Goal: Transaction & Acquisition: Purchase product/service

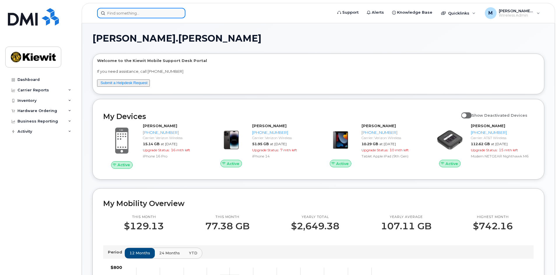
click at [135, 10] on input at bounding box center [141, 13] width 88 height 10
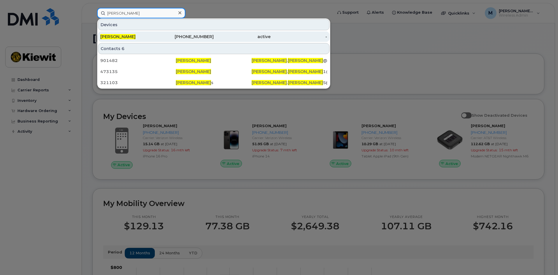
type input "john jacob"
click at [200, 36] on div "912-677-9249" at bounding box center [185, 37] width 57 height 6
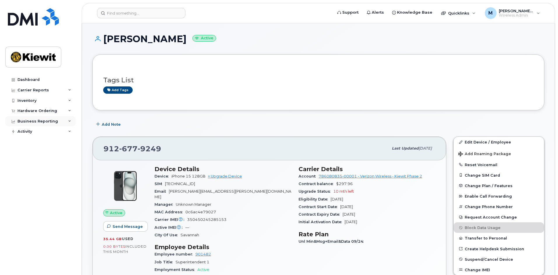
click at [31, 121] on div "Business Reporting" at bounding box center [37, 121] width 40 height 5
click at [33, 110] on div "Hardware Ordering" at bounding box center [37, 111] width 40 height 5
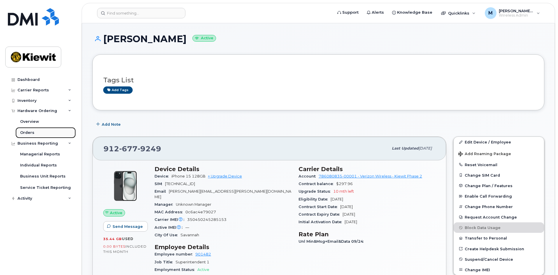
click at [31, 132] on div "Orders" at bounding box center [27, 132] width 14 height 5
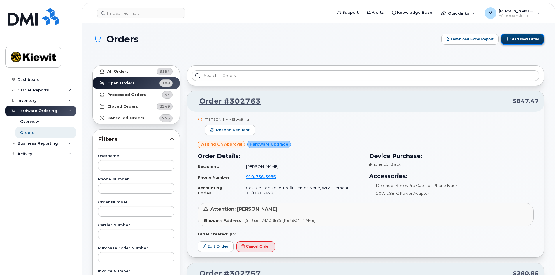
click at [516, 40] on button "Start New Order" at bounding box center [521, 39] width 43 height 11
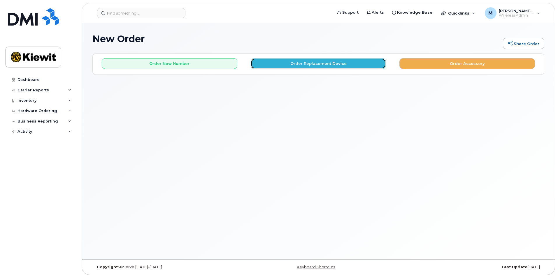
click at [323, 64] on button "Order Replacement Device" at bounding box center [318, 63] width 135 height 11
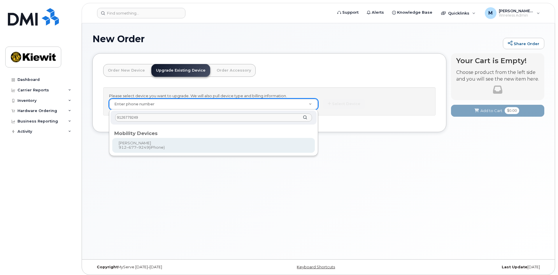
type input "9126779249"
type input "1173744"
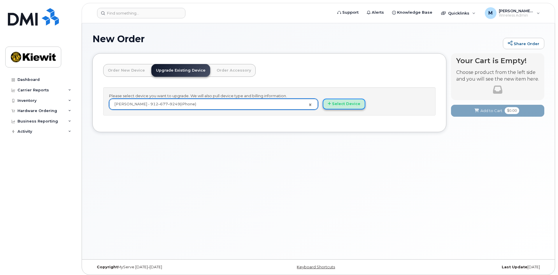
click at [349, 108] on button "Select Device" at bounding box center [343, 104] width 43 height 11
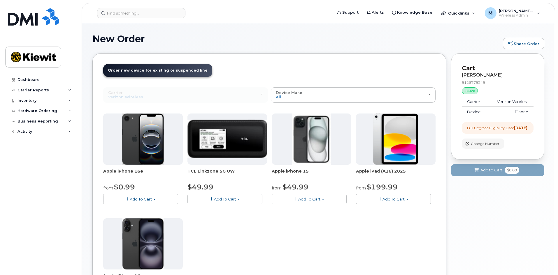
click at [306, 197] on span "Add To Cart" at bounding box center [309, 199] width 22 height 5
click at [312, 210] on link "$49.99 - 2 Year Upgrade (128GB)" at bounding box center [311, 210] width 76 height 7
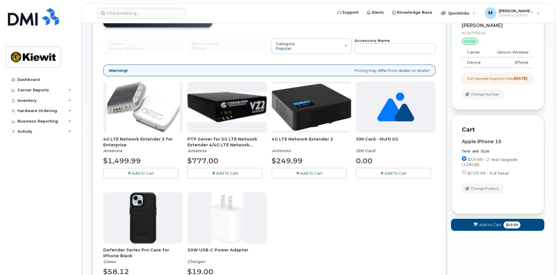
click at [493, 228] on span "Add to Cart" at bounding box center [490, 225] width 22 height 6
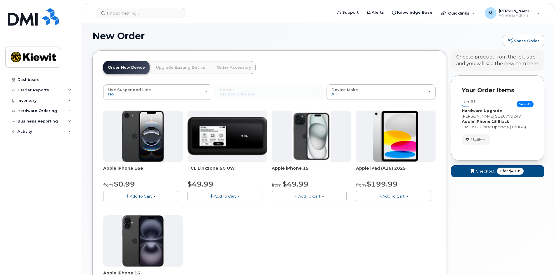
scroll to position [50, 0]
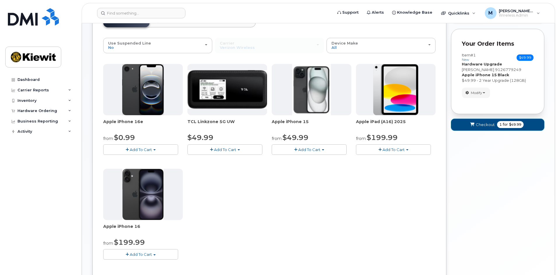
click at [489, 126] on span "Checkout" at bounding box center [484, 125] width 19 height 6
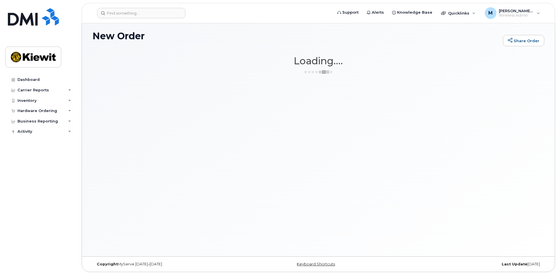
scroll to position [3, 0]
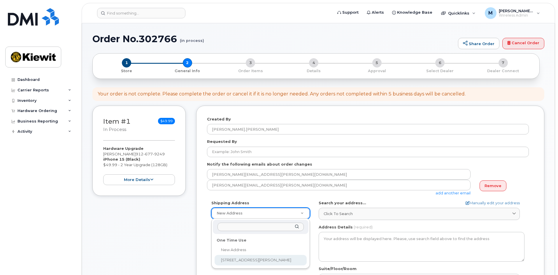
select select "205 Hutchinson Island Rd"
type textarea "205 Hutchinson Island Rd SAVANNAH GA 31421-7010 UNITED STATES"
type input "Ryan Hruda"
type input "9124295116"
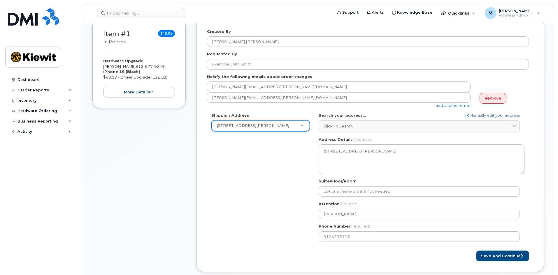
scroll to position [175, 0]
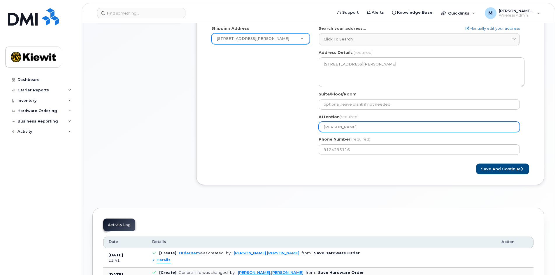
drag, startPoint x: 322, startPoint y: 124, endPoint x: 306, endPoint y: 124, distance: 16.0
click at [306, 124] on div "Shipping Address 205 Hutchinson Island Rd New Address 205 Hutchinson Island Rd …" at bounding box center [368, 93] width 322 height 134
select select
type input "J"
select select
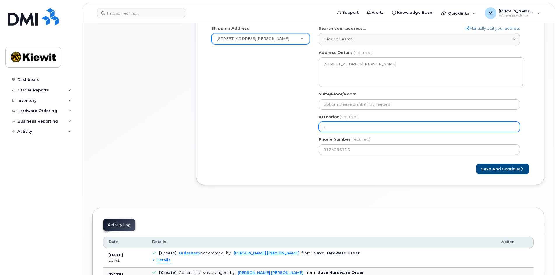
type input "JO"
select select
type input "JOh"
select select
type input "JOhn"
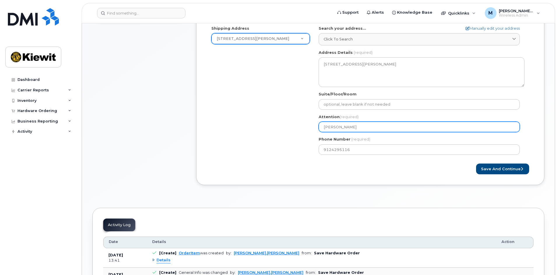
select select
type input "JOhn J"
select select
type input "JOhn Ja"
select select
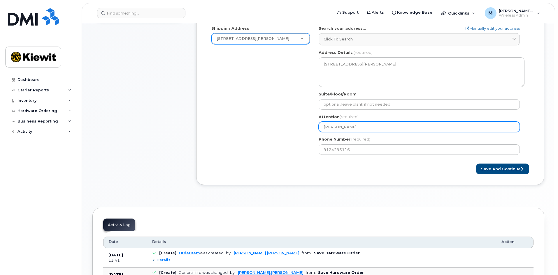
type input "JOhn Jac"
select select
type input "JOhn Jaco"
select select
type input "JOhn Jacob"
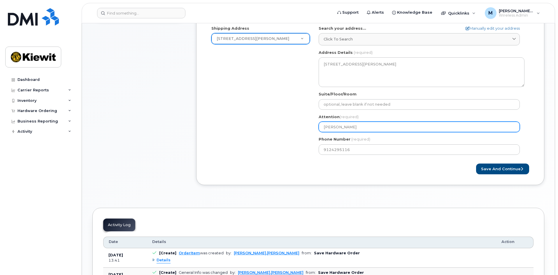
click at [326, 126] on input "JOhn Jacob" at bounding box center [418, 127] width 201 height 10
select select
type input "Jhn Jacob"
select select
type input "[PERSON_NAME]"
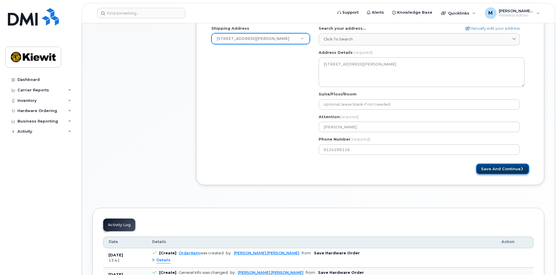
click at [482, 167] on button "Save and Continue" at bounding box center [502, 169] width 53 height 11
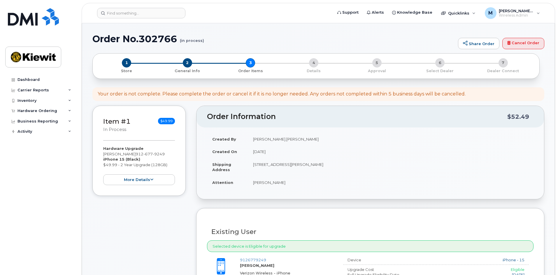
scroll to position [175, 0]
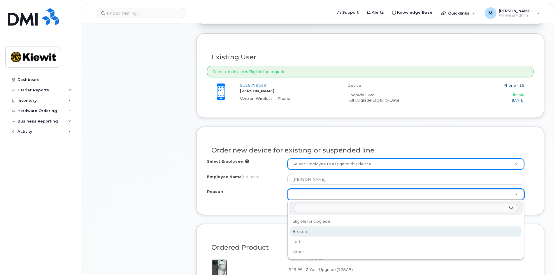
select select "broken"
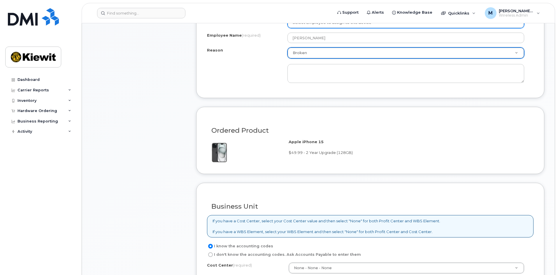
scroll to position [320, 0]
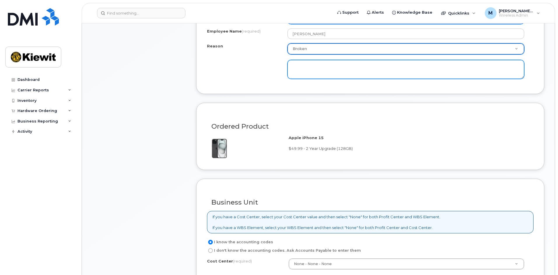
click at [325, 73] on textarea at bounding box center [405, 69] width 237 height 19
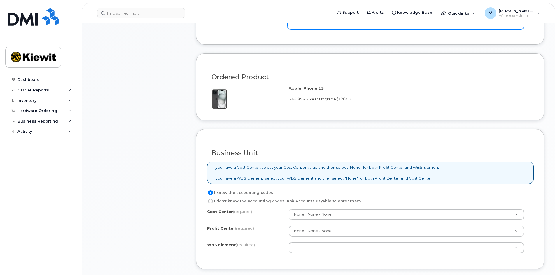
scroll to position [466, 0]
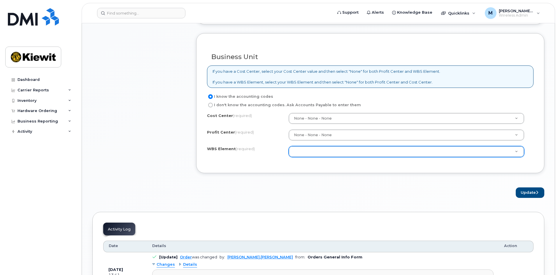
type textarea "losing battery life"
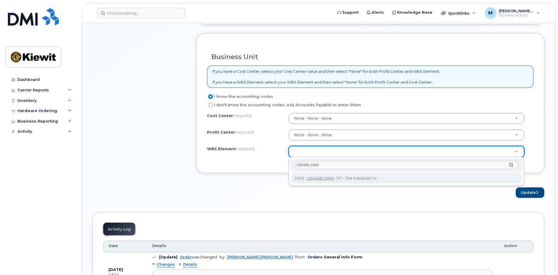
type input "105468.1069"
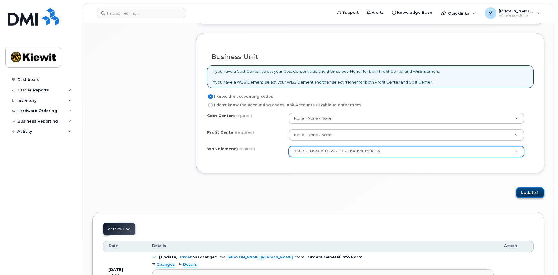
click at [527, 191] on button "Update" at bounding box center [529, 193] width 29 height 11
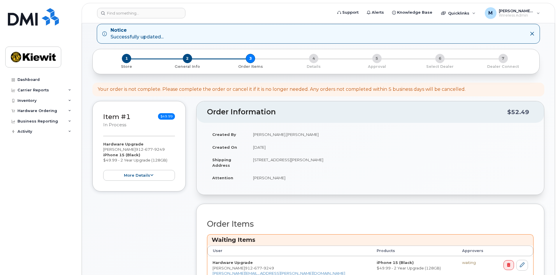
scroll to position [175, 0]
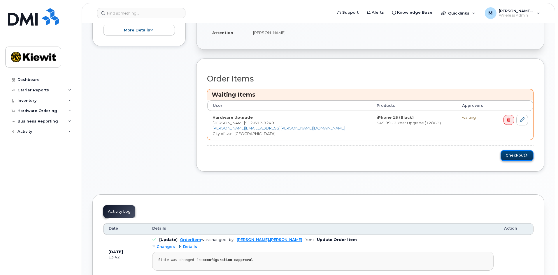
click at [514, 157] on button "Checkout" at bounding box center [516, 155] width 33 height 11
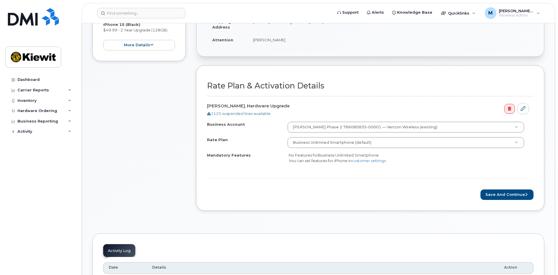
scroll to position [175, 0]
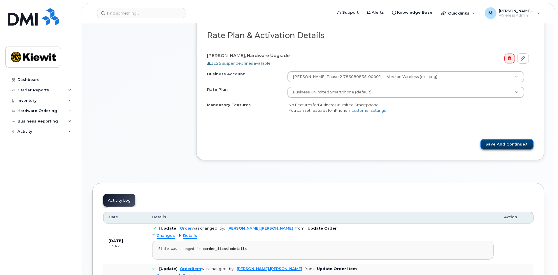
click at [499, 144] on button "Save and Continue" at bounding box center [506, 144] width 53 height 11
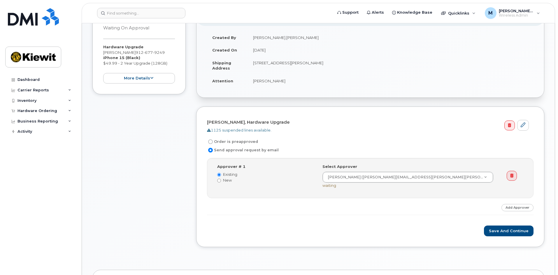
scroll to position [175, 0]
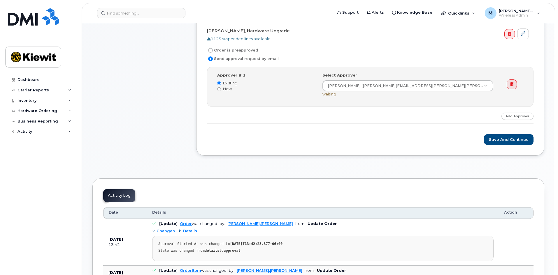
click at [212, 48] on label "Order is preapproved" at bounding box center [232, 50] width 51 height 7
click at [212, 48] on input "Order is preapproved" at bounding box center [210, 50] width 5 height 5
radio input "true"
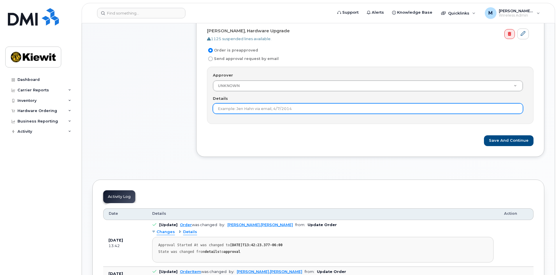
click at [253, 112] on input "Details" at bounding box center [368, 108] width 310 height 10
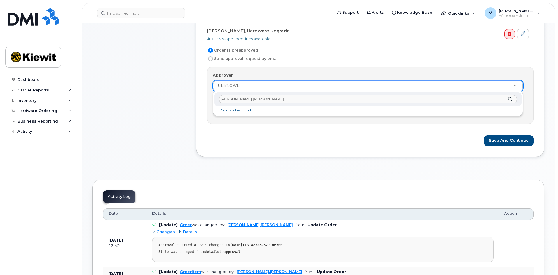
drag, startPoint x: 257, startPoint y: 98, endPoint x: 183, endPoint y: 96, distance: 73.7
click at [183, 96] on body "Support Alerts Knowledge Base Quicklinks Suspend / Cancel Device Change SIM Car…" at bounding box center [279, 234] width 558 height 818
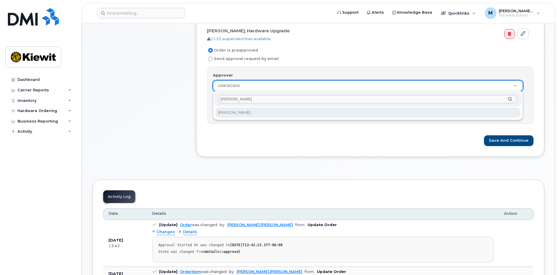
type input "[PERSON_NAME]"
select select "2177753"
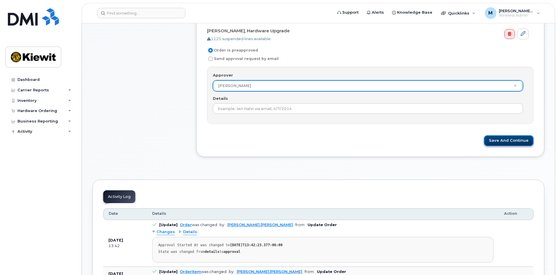
click at [522, 140] on button "Save and Continue" at bounding box center [509, 140] width 50 height 11
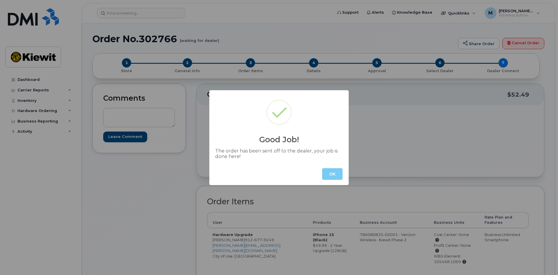
click at [332, 174] on button "OK" at bounding box center [332, 174] width 20 height 12
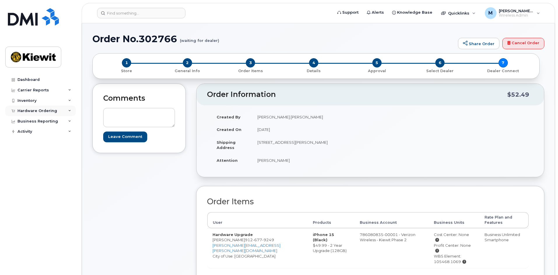
click at [48, 113] on div "Hardware Ordering" at bounding box center [37, 111] width 40 height 5
click at [31, 133] on div "Orders" at bounding box center [27, 132] width 14 height 5
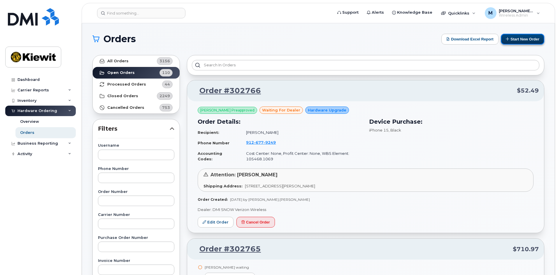
click at [516, 39] on button "Start New Order" at bounding box center [521, 39] width 43 height 11
click at [512, 43] on button "Start New Order" at bounding box center [521, 39] width 43 height 11
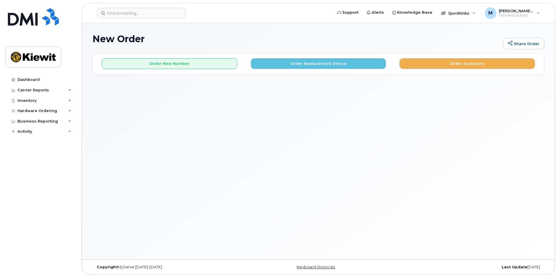
click at [192, 70] on div "Order New Number Order Replacement Device Order Accessory Please choose the car…" at bounding box center [318, 64] width 451 height 21
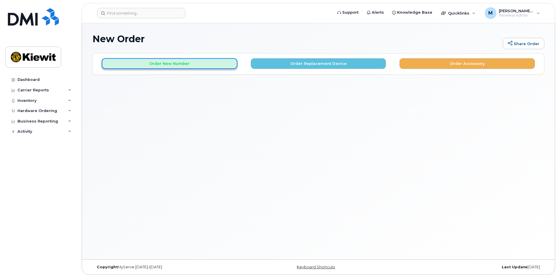
click at [192, 66] on button "Order New Number" at bounding box center [169, 63] width 135 height 11
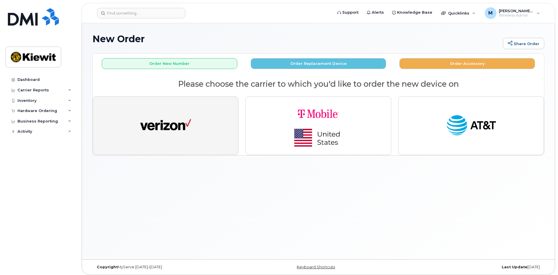
click at [187, 103] on button "button" at bounding box center [166, 125] width 146 height 59
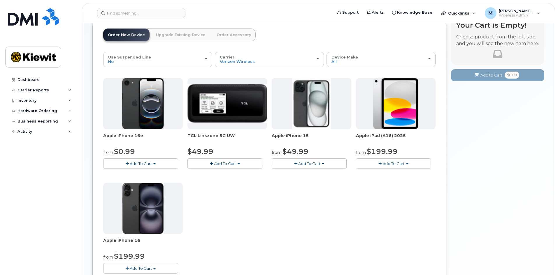
scroll to position [29, 0]
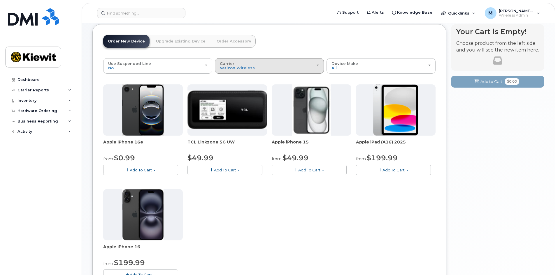
click at [315, 63] on div "Carrier Verizon Wireless T-Mobile AT&T Wireless" at bounding box center [269, 65] width 99 height 9
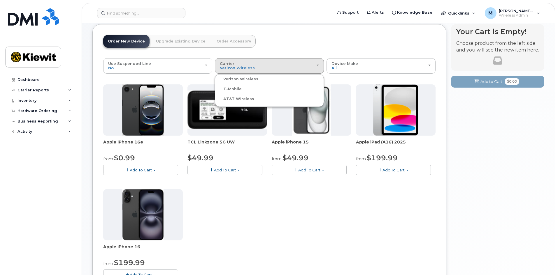
click at [238, 87] on label "T-Mobile" at bounding box center [228, 89] width 25 height 7
click at [0, 0] on input "T-Mobile" at bounding box center [0, 0] width 0 height 0
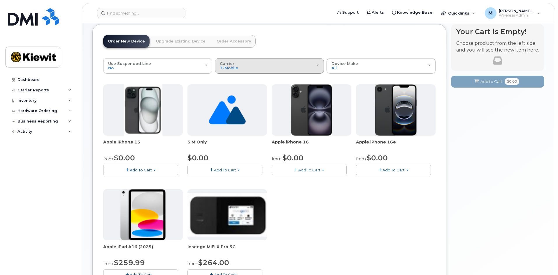
click at [266, 62] on div "Carrier Verizon Wireless T-Mobile AT&T Wireless" at bounding box center [269, 65] width 99 height 9
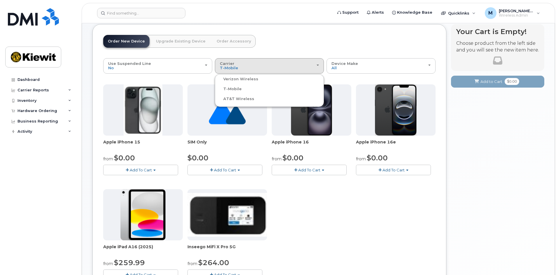
click at [242, 99] on label "AT&T Wireless" at bounding box center [235, 99] width 38 height 7
click at [0, 0] on input "AT&T Wireless" at bounding box center [0, 0] width 0 height 0
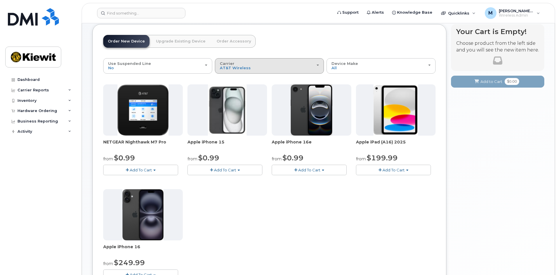
click at [266, 63] on div "Carrier Verizon Wireless T-Mobile AT&T Wireless" at bounding box center [269, 65] width 99 height 9
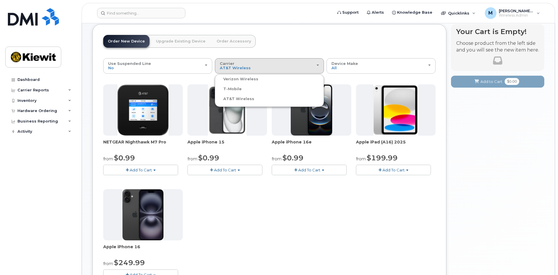
click at [238, 80] on label "Verizon Wireless" at bounding box center [237, 79] width 42 height 7
click at [0, 0] on input "Verizon Wireless" at bounding box center [0, 0] width 0 height 0
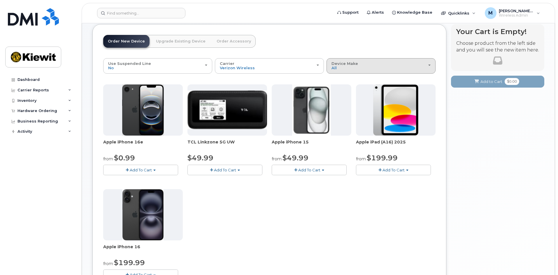
click at [359, 64] on div "Device Make All iPhone Modem Tablet" at bounding box center [380, 65] width 99 height 9
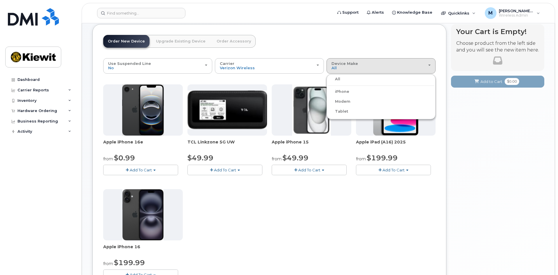
click at [334, 196] on div "Apple iPhone 16e from $0.99 Add To Cart $0.99 - 2 Year Activation (128GB) $599.…" at bounding box center [269, 186] width 332 height 205
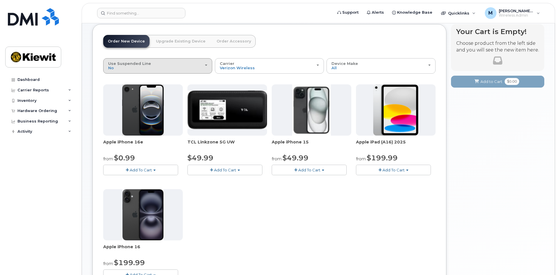
click at [202, 61] on div "Use Suspended Line No" at bounding box center [157, 65] width 99 height 9
click at [278, 237] on div "Apple iPhone 16e from $0.99 Add To Cart $0.99 - 2 Year Activation (128GB) $599.…" at bounding box center [269, 186] width 332 height 205
click at [198, 64] on div "Use Suspended Line No" at bounding box center [157, 65] width 99 height 9
click at [114, 88] on span "Yes" at bounding box center [115, 89] width 7 height 4
click at [0, 0] on input "change Yes" at bounding box center [0, 0] width 0 height 0
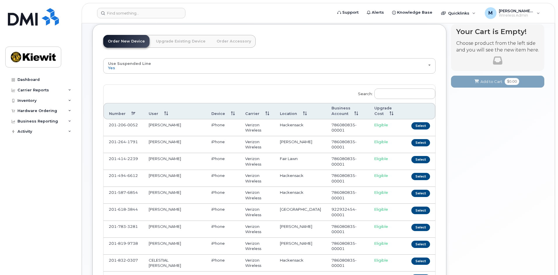
click at [129, 42] on link "Order New Device" at bounding box center [126, 41] width 46 height 13
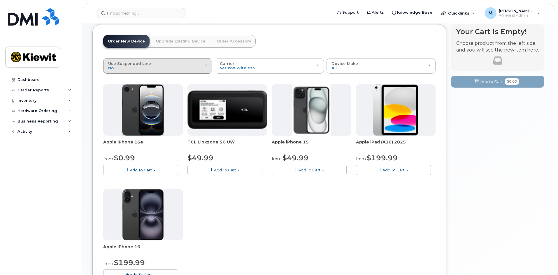
click at [143, 66] on div "Use Suspended Line No" at bounding box center [157, 65] width 99 height 9
click at [281, 223] on div "Apple iPhone 16e from $0.99 Add To Cart $0.99 - 2 Year Activation (128GB) $599.…" at bounding box center [269, 186] width 332 height 205
click at [195, 59] on button "Use Suspended Line No" at bounding box center [157, 65] width 109 height 15
click at [117, 89] on span "Yes" at bounding box center [115, 89] width 7 height 4
click at [0, 0] on input "change Yes" at bounding box center [0, 0] width 0 height 0
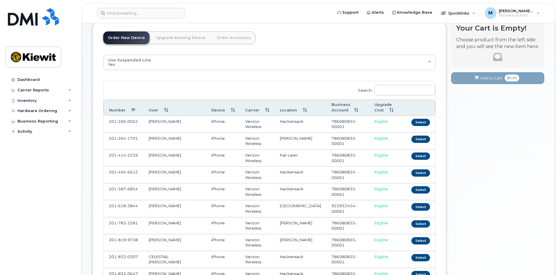
scroll to position [27, 0]
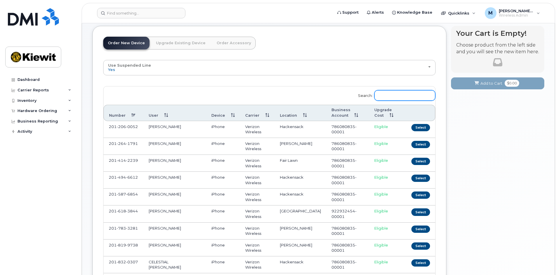
click at [406, 98] on input "Search:" at bounding box center [404, 95] width 61 height 10
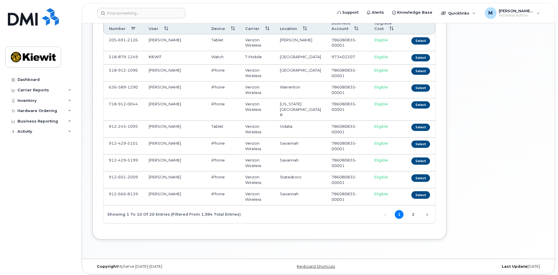
scroll to position [115, 0]
type input "912"
drag, startPoint x: 132, startPoint y: 140, endPoint x: 191, endPoint y: 139, distance: 58.6
click at [191, 139] on tr "912 429 5101 MICHAEL VICEDOMINE iPhone Verizon Wireless Savannah 786080835-0000…" at bounding box center [269, 145] width 332 height 17
click at [191, 139] on td "[PERSON_NAME]" at bounding box center [174, 145] width 63 height 17
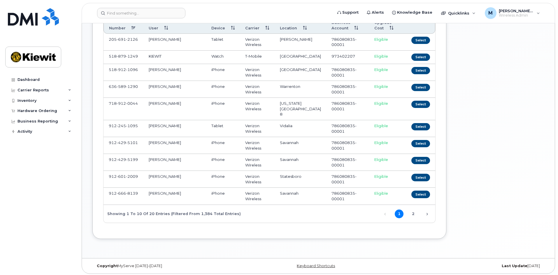
drag, startPoint x: 152, startPoint y: 142, endPoint x: 205, endPoint y: 195, distance: 74.8
click at [204, 195] on tbody at bounding box center [269, 119] width 332 height 171
click at [206, 195] on td "TRENTON GLOVER" at bounding box center [174, 196] width 63 height 17
drag, startPoint x: 192, startPoint y: 143, endPoint x: 324, endPoint y: 148, distance: 131.8
click at [324, 148] on tr "912 429 5101 MICHAEL VICEDOMINE iPhone Verizon Wireless Savannah 786080835-0000…" at bounding box center [269, 145] width 332 height 17
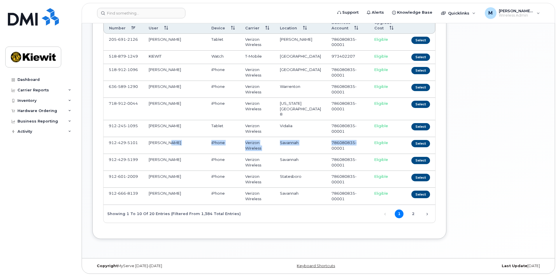
drag, startPoint x: 126, startPoint y: 139, endPoint x: 196, endPoint y: 146, distance: 70.2
click at [194, 146] on tr "912 429 5101 MICHAEL VICEDOMINE iPhone Verizon Wireless Savannah 786080835-0000…" at bounding box center [269, 145] width 332 height 17
click at [196, 146] on td "MICHAEL VICEDOMINE" at bounding box center [174, 145] width 63 height 17
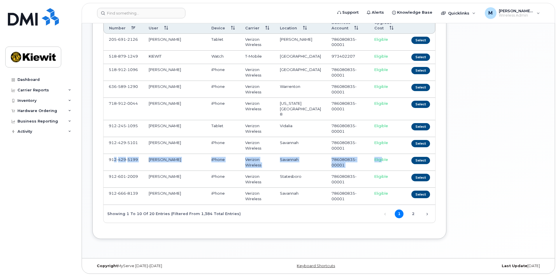
drag, startPoint x: 118, startPoint y: 157, endPoint x: 380, endPoint y: 163, distance: 262.5
click at [380, 163] on tr "912 429 5199 William Kellar iPhone Verizon Wireless Savannah 786080835-00001 El…" at bounding box center [269, 162] width 332 height 17
click at [301, 165] on td "Savannah" at bounding box center [300, 162] width 52 height 17
click at [410, 212] on link "2" at bounding box center [412, 214] width 9 height 9
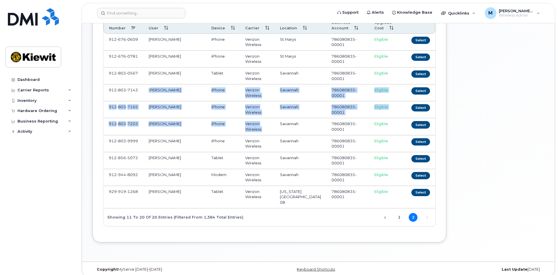
drag, startPoint x: 150, startPoint y: 90, endPoint x: 285, endPoint y: 130, distance: 140.8
click at [281, 133] on tbody at bounding box center [269, 121] width 332 height 175
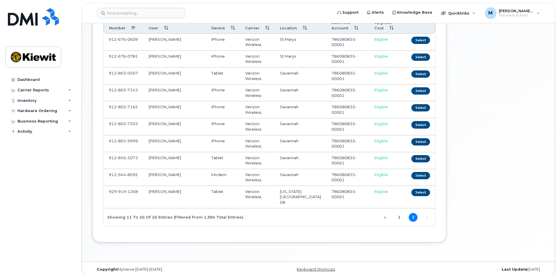
click at [299, 121] on td "Savannah" at bounding box center [300, 126] width 52 height 17
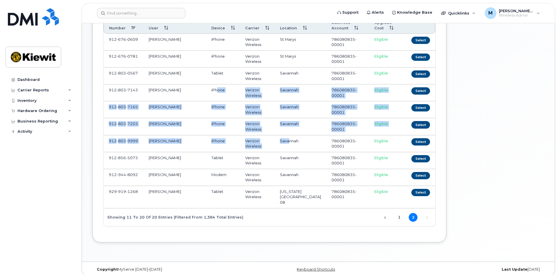
drag, startPoint x: 225, startPoint y: 92, endPoint x: 297, endPoint y: 147, distance: 91.4
click at [293, 151] on tbody at bounding box center [269, 121] width 332 height 175
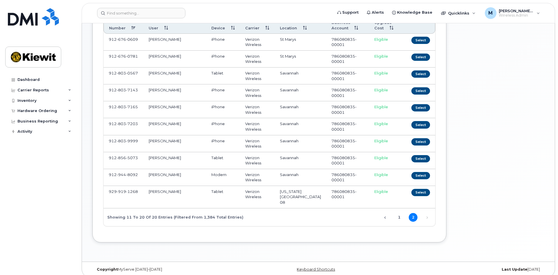
click at [298, 147] on td "Savannah" at bounding box center [300, 143] width 52 height 17
drag, startPoint x: 157, startPoint y: 126, endPoint x: 284, endPoint y: 134, distance: 127.8
click at [284, 134] on tr "912 803 7203 AARON PAGANO iPhone Verizon Wireless Savannah 786080835-00001 Elig…" at bounding box center [269, 126] width 332 height 17
click at [284, 134] on td "Savannah" at bounding box center [300, 126] width 52 height 17
drag, startPoint x: 156, startPoint y: 129, endPoint x: 223, endPoint y: 132, distance: 66.2
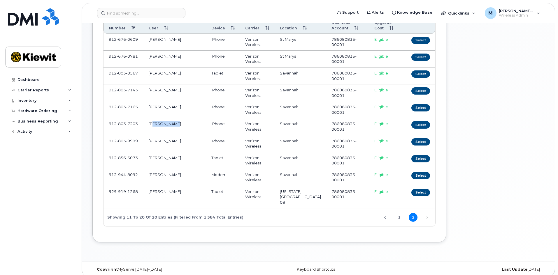
click at [215, 131] on tr "912 803 7203 AARON PAGANO iPhone Verizon Wireless Savannah 786080835-00001 Elig…" at bounding box center [269, 126] width 332 height 17
click at [223, 132] on td "iPhone" at bounding box center [223, 126] width 34 height 17
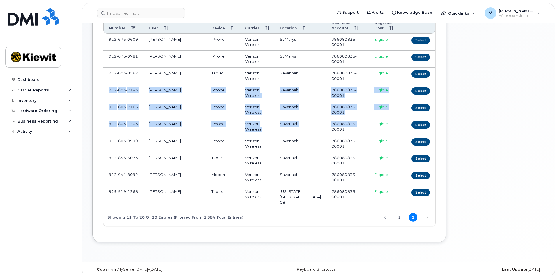
drag, startPoint x: 360, startPoint y: 125, endPoint x: 107, endPoint y: 87, distance: 256.3
click at [107, 87] on tbody at bounding box center [269, 121] width 332 height 175
click at [253, 109] on td "Verizon Wireless" at bounding box center [257, 109] width 35 height 17
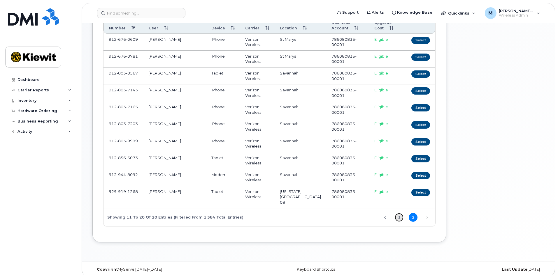
click at [397, 213] on link "1" at bounding box center [398, 217] width 9 height 9
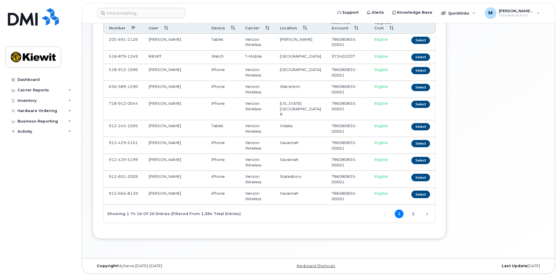
drag, startPoint x: 157, startPoint y: 142, endPoint x: 197, endPoint y: 142, distance: 39.9
click at [197, 142] on td "MICHAEL VICEDOMINE" at bounding box center [174, 145] width 63 height 17
click at [202, 145] on td "MICHAEL VICEDOMINE" at bounding box center [174, 145] width 63 height 17
click at [424, 141] on button "Select" at bounding box center [420, 143] width 19 height 7
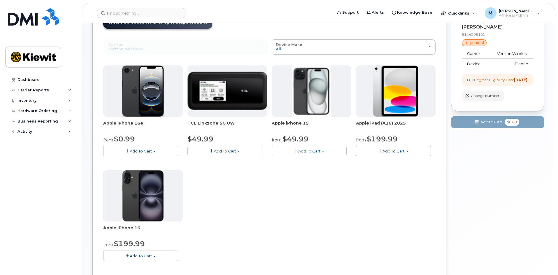
scroll to position [58, 0]
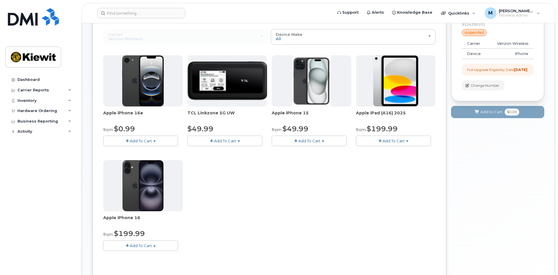
click at [311, 143] on span "Add To Cart" at bounding box center [309, 141] width 22 height 5
click at [244, 193] on div "Apple iPhone 16e from $0.99 Add To Cart $0.99 - 2 Year Upgrade (128GB) $599.99 …" at bounding box center [269, 157] width 332 height 205
click at [140, 139] on span "Add To Cart" at bounding box center [141, 141] width 22 height 5
click at [136, 151] on link "$0.99 - 2 Year Upgrade (128GB)" at bounding box center [141, 151] width 73 height 7
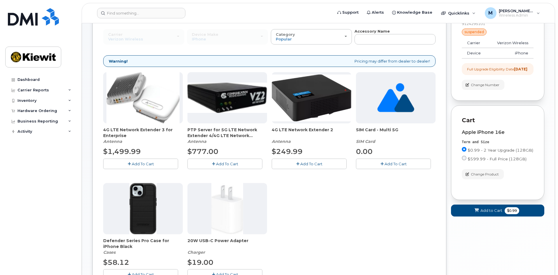
scroll to position [146, 0]
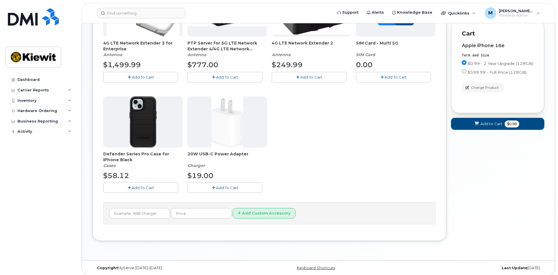
click at [486, 126] on button "Add to Cart $0.99" at bounding box center [497, 124] width 93 height 12
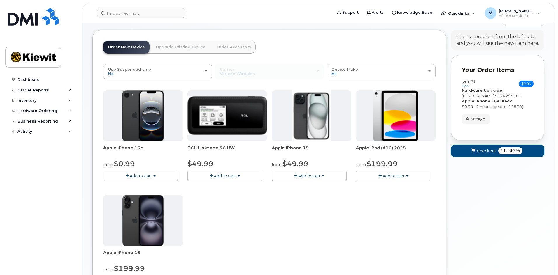
click at [492, 154] on span "Checkout" at bounding box center [486, 151] width 19 height 6
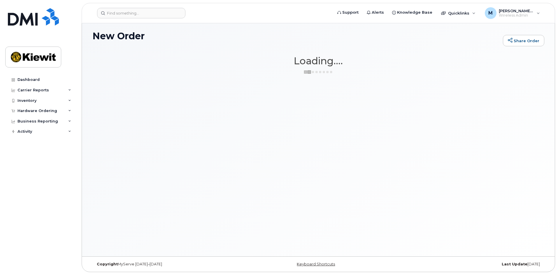
scroll to position [3, 0]
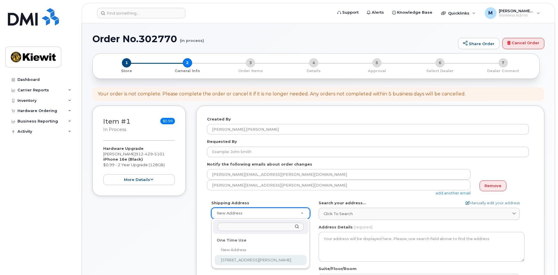
select select "205 Hutchinson Island Rd"
type textarea "205 Hutchinson Island Rd SAVANNAH GA 31421-7010 UNITED STATES"
type input "Ryan Hruda"
type input "9124295116"
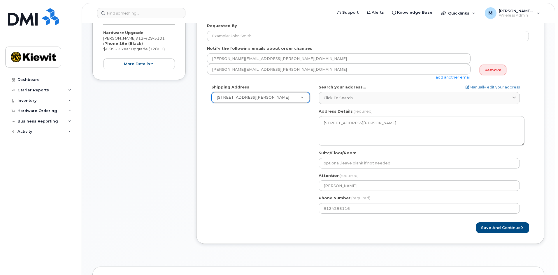
scroll to position [117, 0]
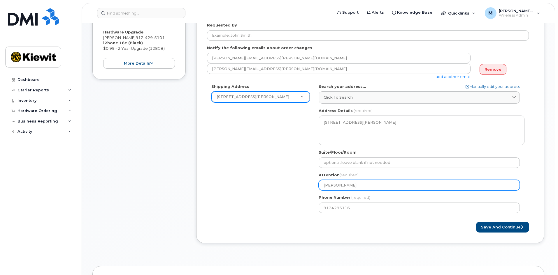
drag, startPoint x: 355, startPoint y: 186, endPoint x: 281, endPoint y: 184, distance: 74.0
click at [281, 184] on div "Shipping Address 205 Hutchinson Island Rd New Address 205 Hutchinson Island Rd …" at bounding box center [368, 151] width 322 height 134
select select
type input "C"
select select
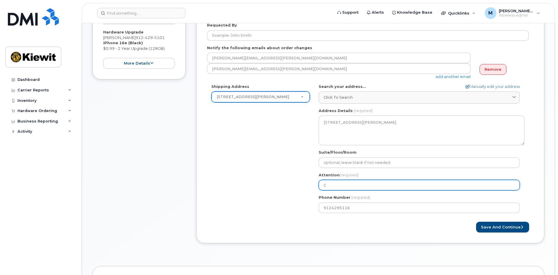
type input "Co"
select select
type input "Cor"
select select
type input "Corp"
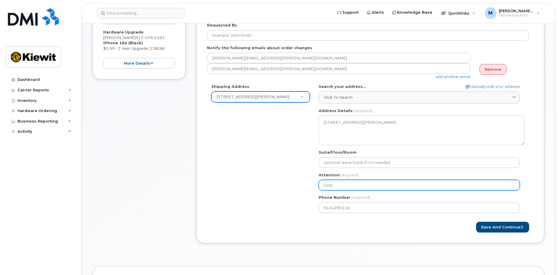
select select
type input "Cor"
select select
type input "Corb"
select select
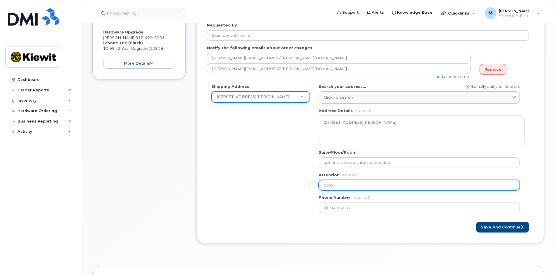
type input "Corba"
select select
type input "Corban"
select select
type input "Corban M"
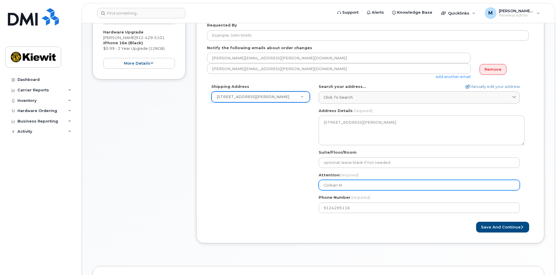
select select
type input "Corban Mo"
select select
type input "Corban Mor"
select select
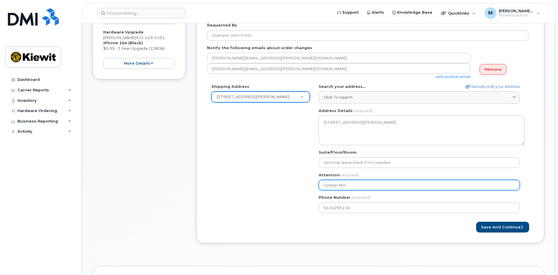
type input "Corban Mora"
select select
type input "[PERSON_NAME]"
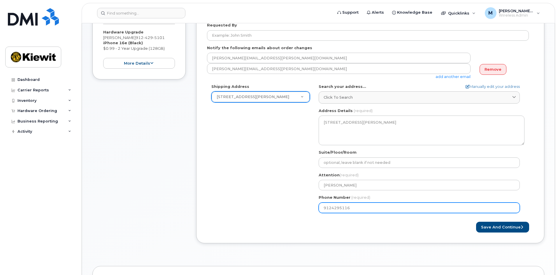
select select
type input "912429510"
select select
type input "9124295100"
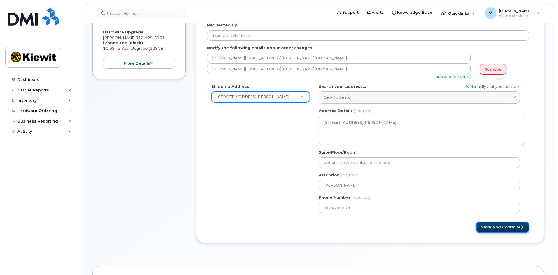
click at [500, 229] on button "Save and Continue" at bounding box center [502, 227] width 53 height 11
click at [400, 230] on div "Please wait..." at bounding box center [451, 227] width 163 height 11
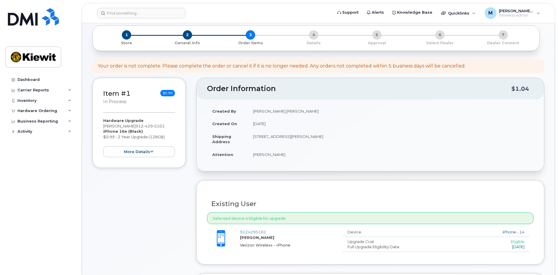
scroll to position [175, 0]
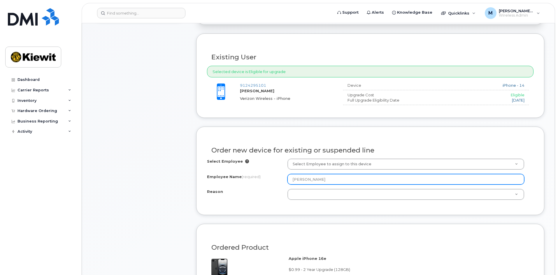
click at [349, 181] on input "[PERSON_NAME]" at bounding box center [405, 179] width 237 height 10
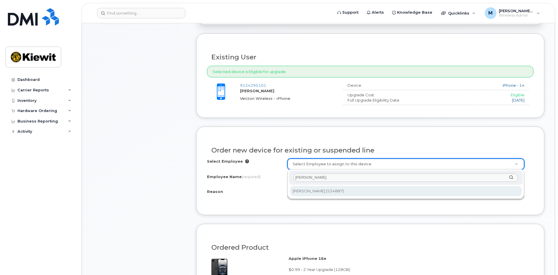
type input "[PERSON_NAME]"
type input "2167895"
type input "[PERSON_NAME]"
select select
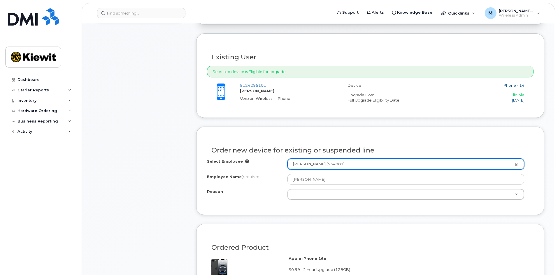
scroll to position [204, 0]
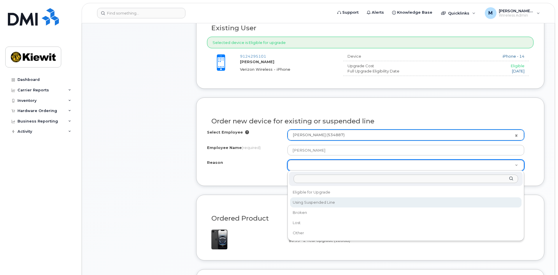
select select "using_suspended_line"
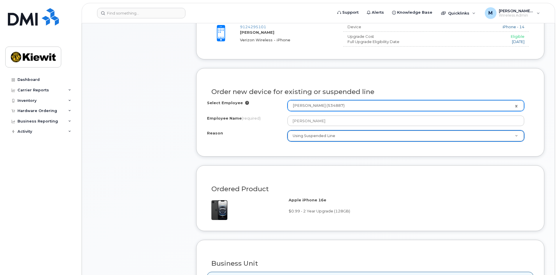
scroll to position [350, 0]
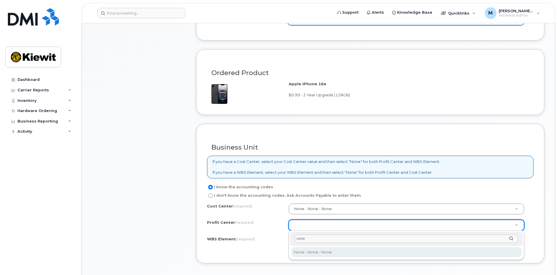
type input "none"
select select "None"
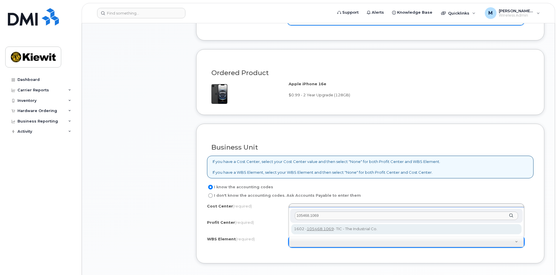
type input "105468.1069"
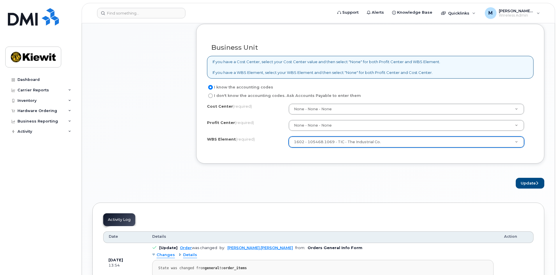
scroll to position [466, 0]
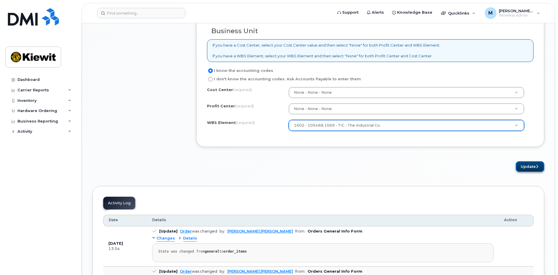
click at [527, 169] on button "Update" at bounding box center [529, 166] width 29 height 11
click at [331, 142] on div "Business Unit If you have a Cost Center, select your Cost Center value and then…" at bounding box center [370, 77] width 348 height 140
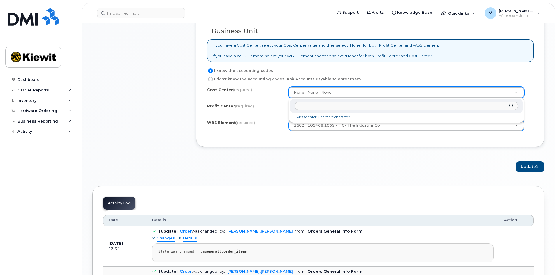
click at [307, 108] on input "text" at bounding box center [406, 106] width 223 height 8
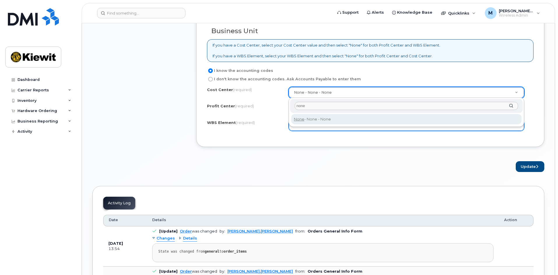
type input "none"
type input "None"
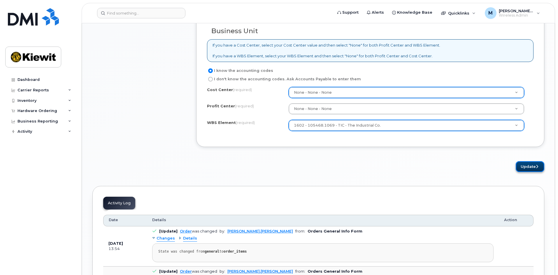
click at [531, 168] on button "Update" at bounding box center [529, 166] width 29 height 11
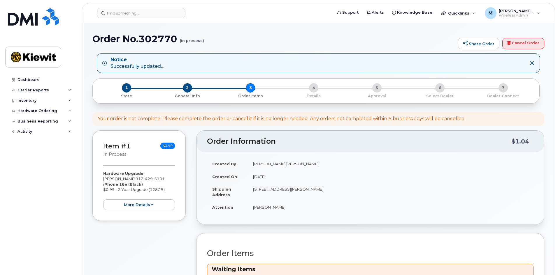
scroll to position [146, 0]
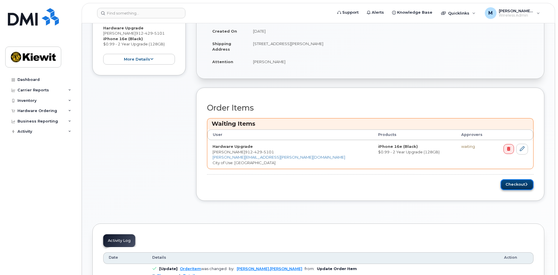
click at [518, 186] on button "Checkout" at bounding box center [516, 184] width 33 height 11
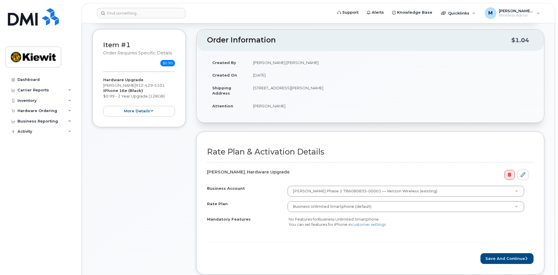
scroll to position [87, 0]
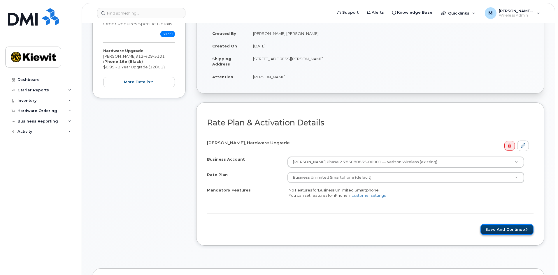
click at [496, 233] on button "Save and Continue" at bounding box center [506, 229] width 53 height 11
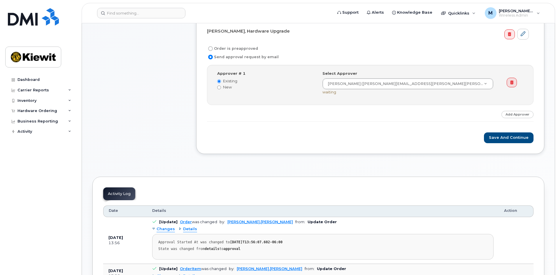
scroll to position [175, 0]
click at [210, 50] on input "Order is preapproved" at bounding box center [210, 48] width 5 height 5
radio input "true"
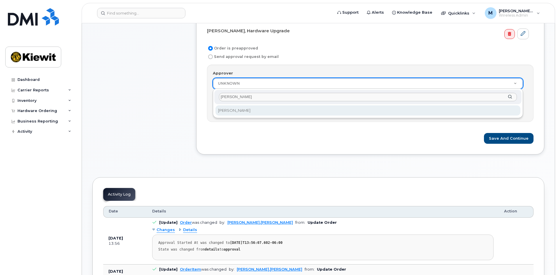
type input "melissa arn"
select select "2177753"
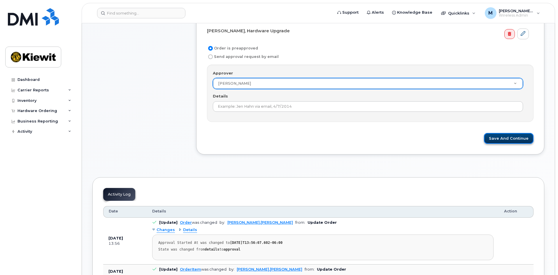
click at [503, 142] on button "Save and Continue" at bounding box center [509, 138] width 50 height 11
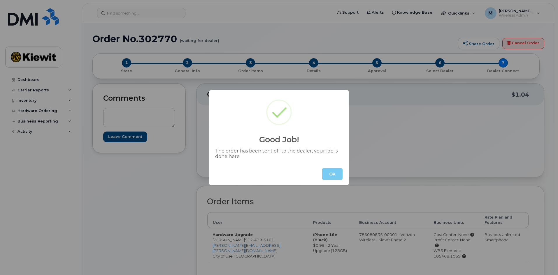
click at [332, 175] on button "OK" at bounding box center [332, 174] width 20 height 12
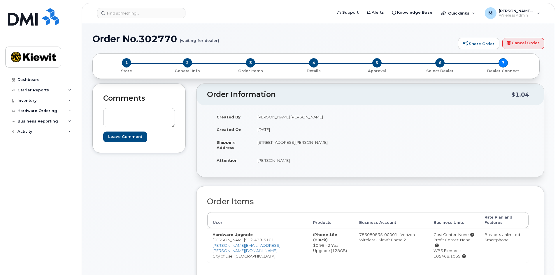
click at [357, 155] on td "[PERSON_NAME]" at bounding box center [309, 160] width 114 height 13
